Goal: Task Accomplishment & Management: Complete application form

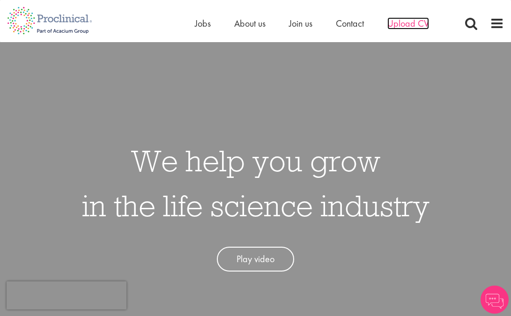
click at [394, 24] on span "Upload CV" at bounding box center [408, 23] width 42 height 12
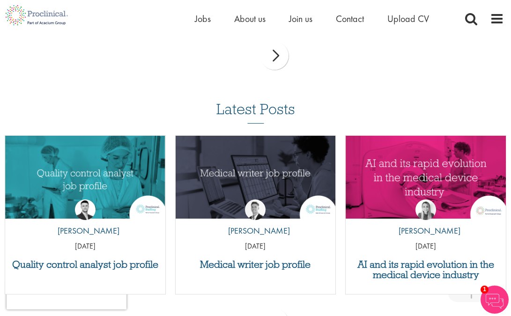
scroll to position [937, 0]
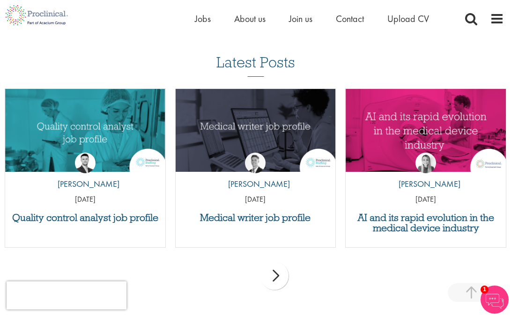
click at [427, 212] on div "AI and its rapid evolution in the medical device industry by [PERSON_NAME] [DAT…" at bounding box center [425, 168] width 161 height 159
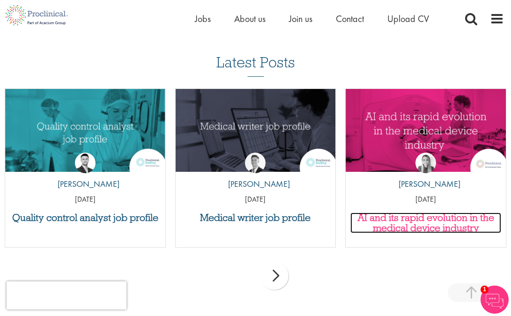
click at [417, 220] on h3 "AI and its rapid evolution in the medical device industry" at bounding box center [425, 223] width 151 height 21
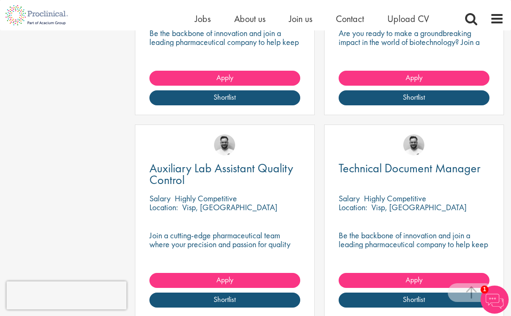
scroll to position [1078, 0]
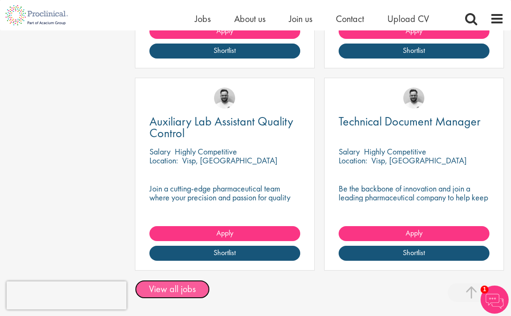
click at [192, 280] on link "View all jobs" at bounding box center [172, 289] width 75 height 19
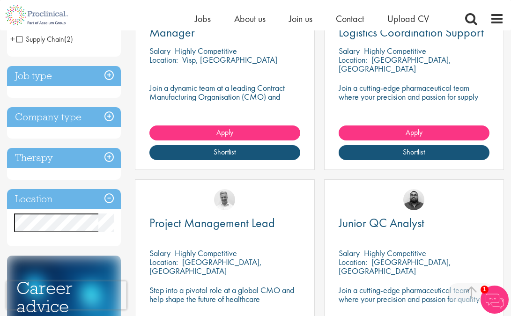
scroll to position [141, 0]
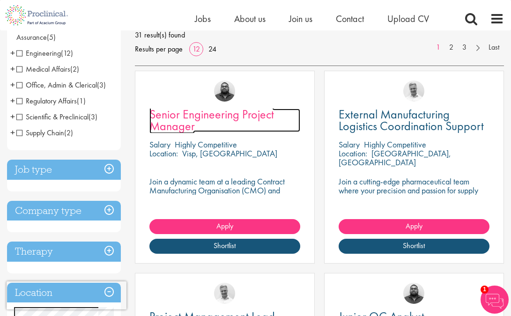
click at [208, 117] on span "Senior Engineering Project Manager" at bounding box center [211, 120] width 125 height 28
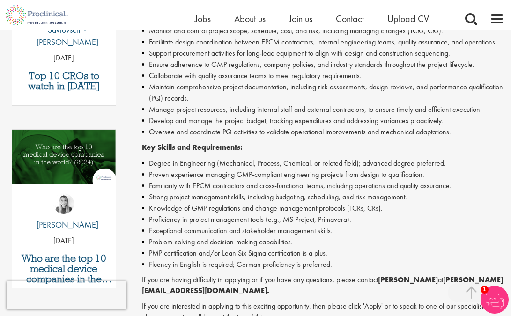
scroll to position [515, 0]
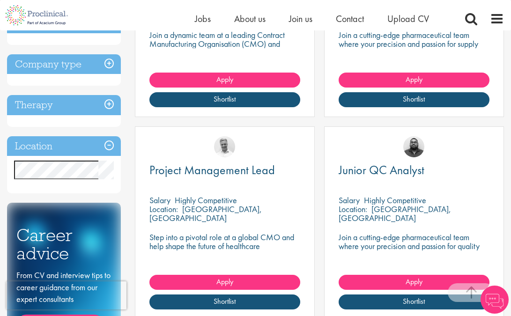
scroll to position [334, 0]
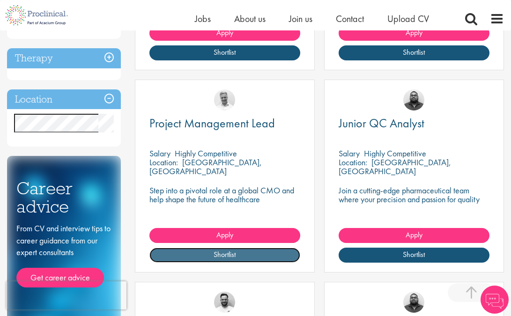
click at [241, 253] on link "Shortlist" at bounding box center [224, 255] width 151 height 15
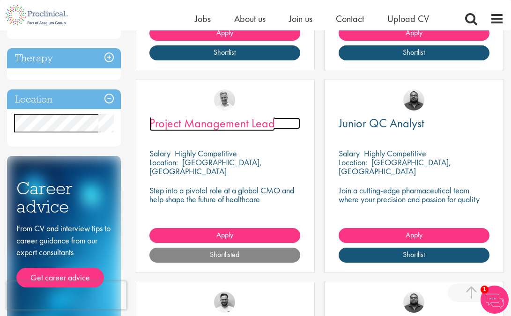
click at [201, 124] on span "Project Management Lead" at bounding box center [212, 123] width 126 height 16
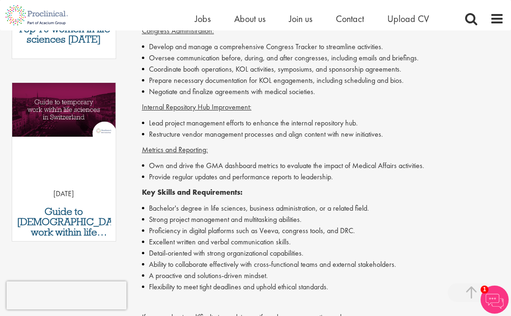
scroll to position [562, 0]
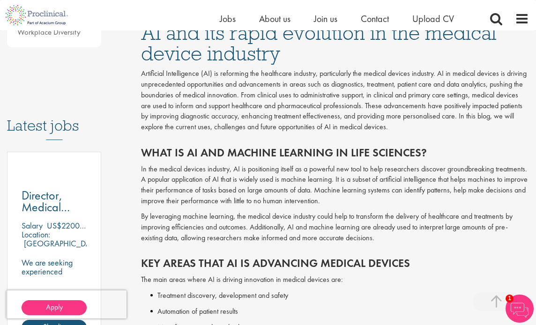
scroll to position [469, 0]
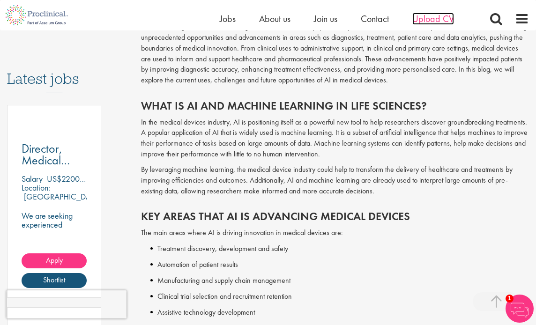
click at [433, 22] on span "Upload CV" at bounding box center [433, 19] width 42 height 12
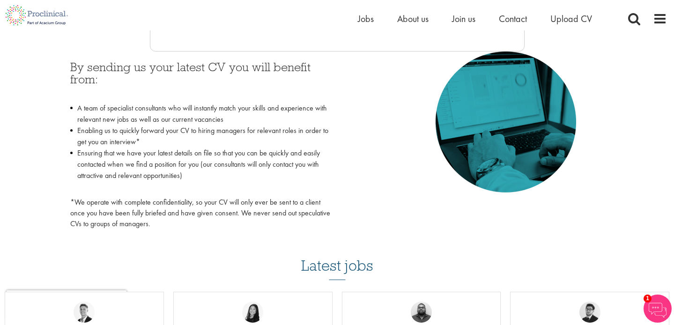
scroll to position [234, 0]
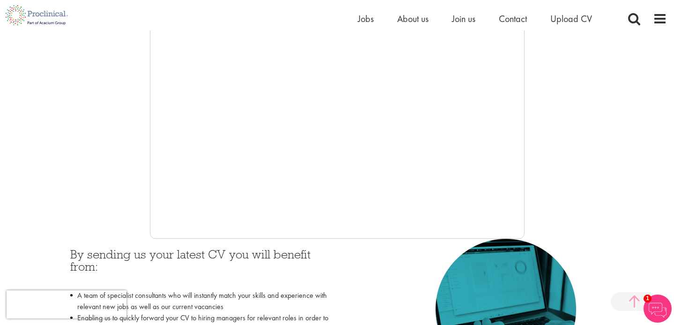
click at [536, 303] on span at bounding box center [634, 301] width 47 height 19
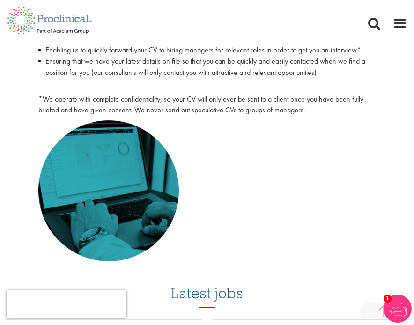
scroll to position [375, 0]
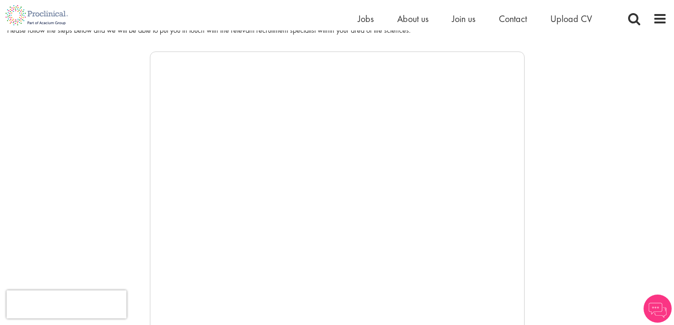
scroll to position [47, 0]
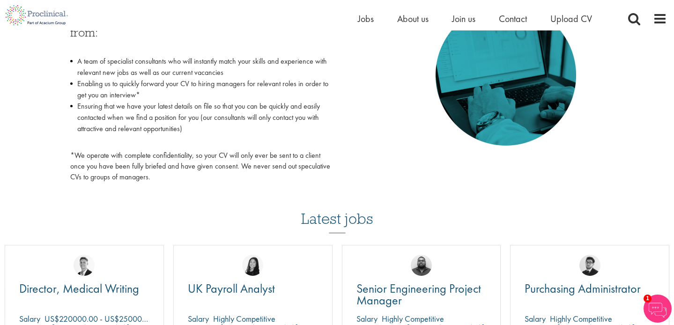
scroll to position [328, 0]
